Goal: Information Seeking & Learning: Compare options

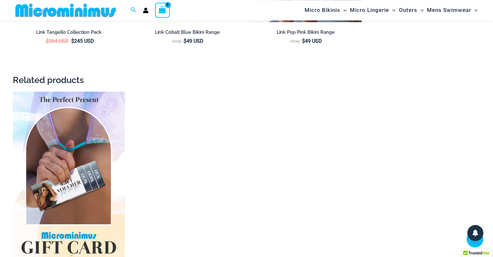
scroll to position [1200, 0]
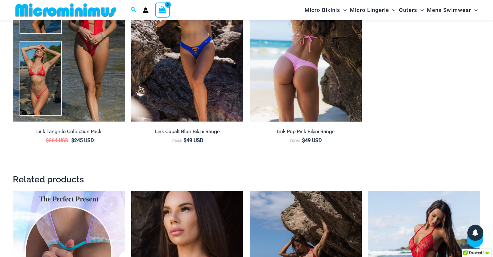
click at [299, 56] on img at bounding box center [306, 37] width 112 height 168
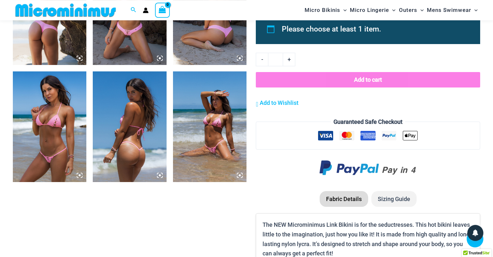
scroll to position [414, 0]
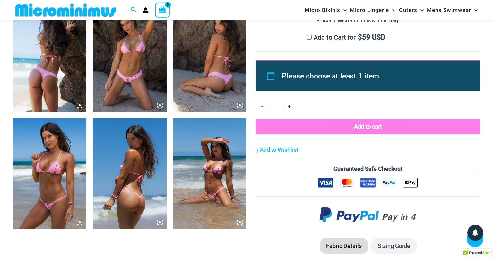
click at [68, 8] on img at bounding box center [66, 10] width 106 height 14
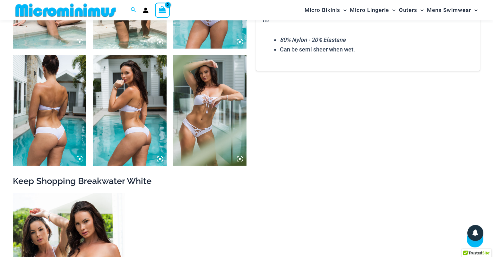
scroll to position [595, 0]
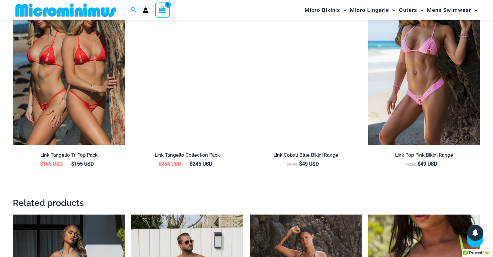
scroll to position [910, 0]
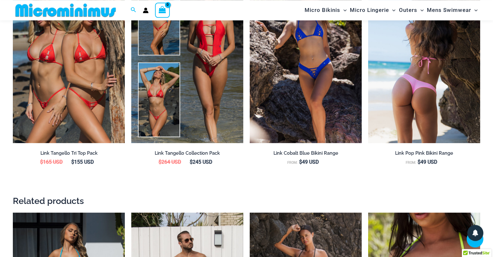
click at [452, 120] on img at bounding box center [424, 59] width 112 height 168
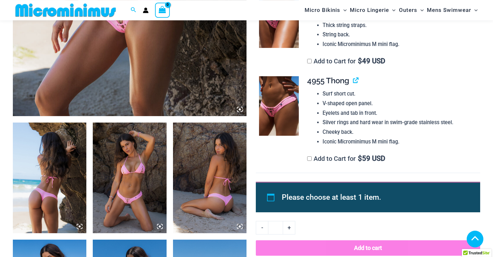
scroll to position [273, 0]
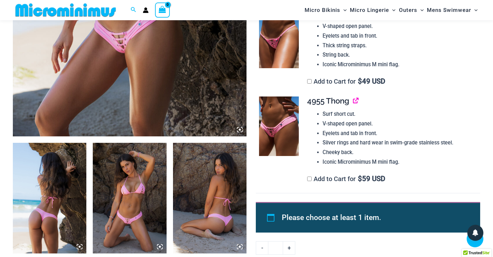
click at [353, 102] on link "View product" at bounding box center [353, 100] width 0 height 9
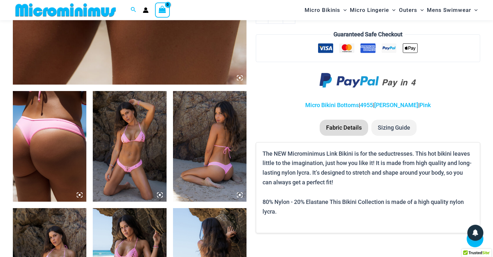
scroll to position [355, 0]
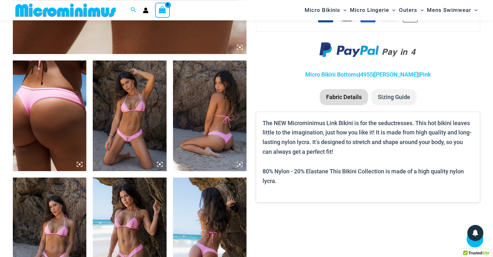
click at [158, 163] on icon at bounding box center [160, 164] width 6 height 6
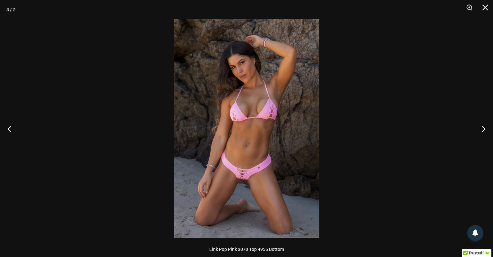
click at [254, 161] on img at bounding box center [246, 128] width 145 height 218
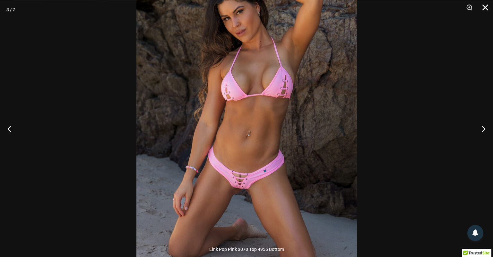
click at [486, 7] on button "Close" at bounding box center [483, 9] width 16 height 19
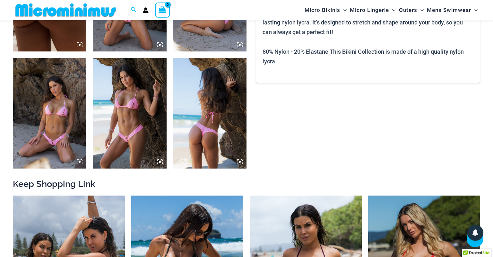
scroll to position [475, 0]
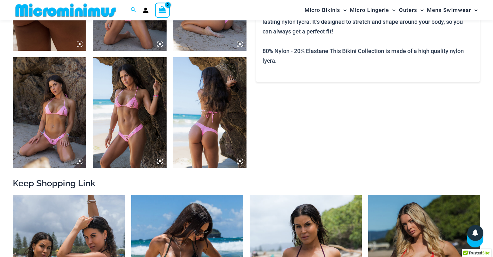
click at [160, 161] on icon at bounding box center [160, 161] width 2 height 2
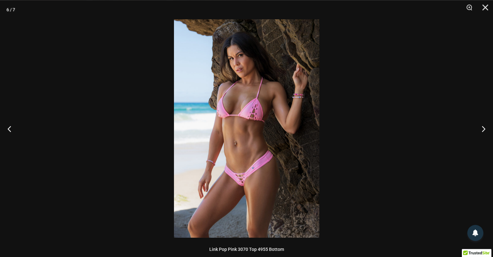
click at [239, 185] on img at bounding box center [246, 128] width 145 height 218
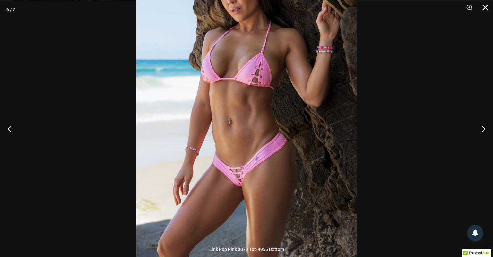
click at [486, 4] on button "Close" at bounding box center [483, 9] width 16 height 19
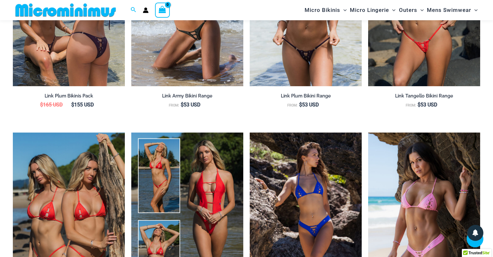
scroll to position [770, 0]
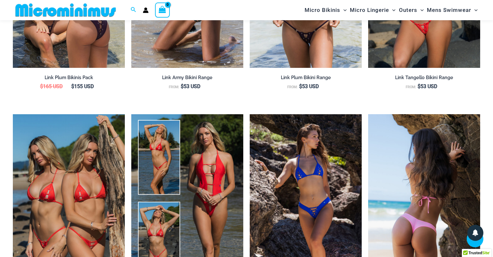
click at [419, 188] on img at bounding box center [424, 198] width 112 height 168
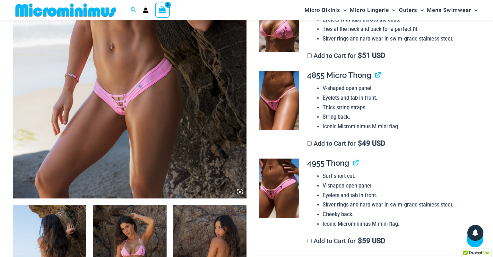
scroll to position [211, 0]
click at [375, 76] on link "View product" at bounding box center [375, 74] width 0 height 9
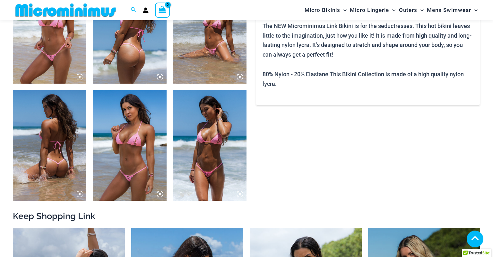
scroll to position [443, 0]
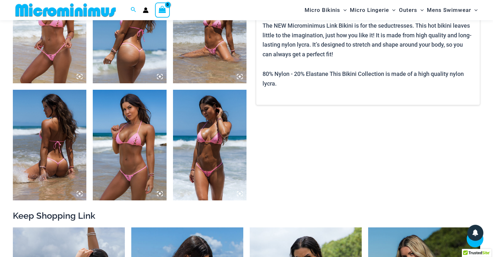
click at [158, 193] on icon at bounding box center [160, 193] width 6 height 6
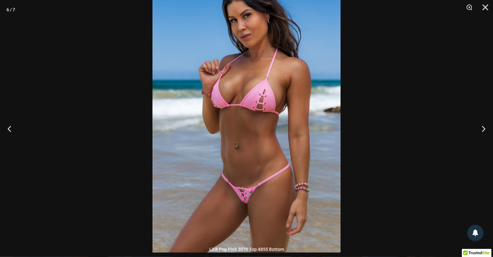
click at [250, 200] on img at bounding box center [247, 111] width 188 height 282
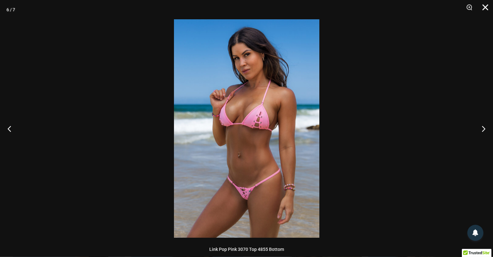
click at [484, 6] on button "Close" at bounding box center [483, 9] width 16 height 19
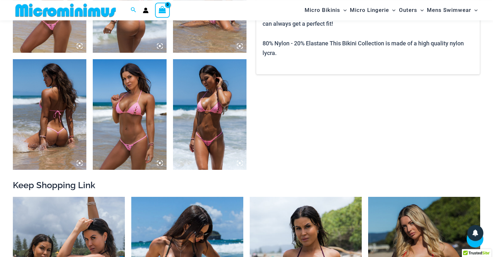
scroll to position [458, 0]
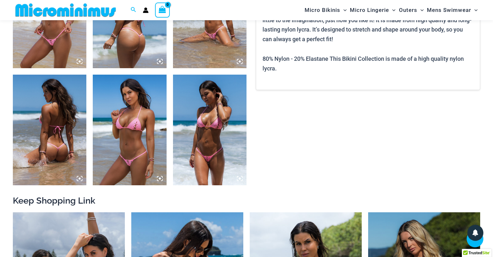
click at [218, 131] on img at bounding box center [210, 130] width 74 height 110
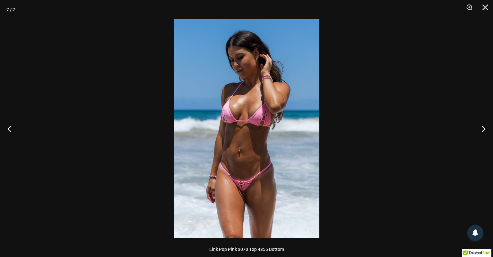
click at [190, 95] on img at bounding box center [246, 128] width 145 height 218
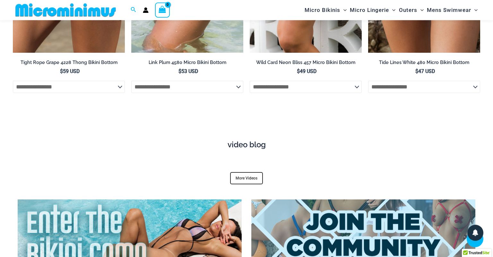
scroll to position [2362, 0]
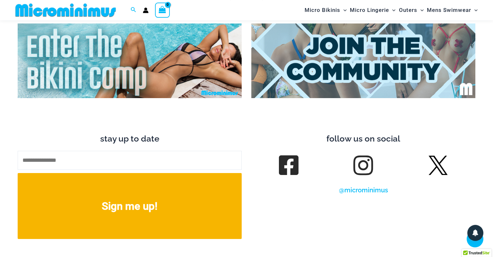
click at [182, 76] on img at bounding box center [130, 60] width 224 height 75
